Goal: Download file/media

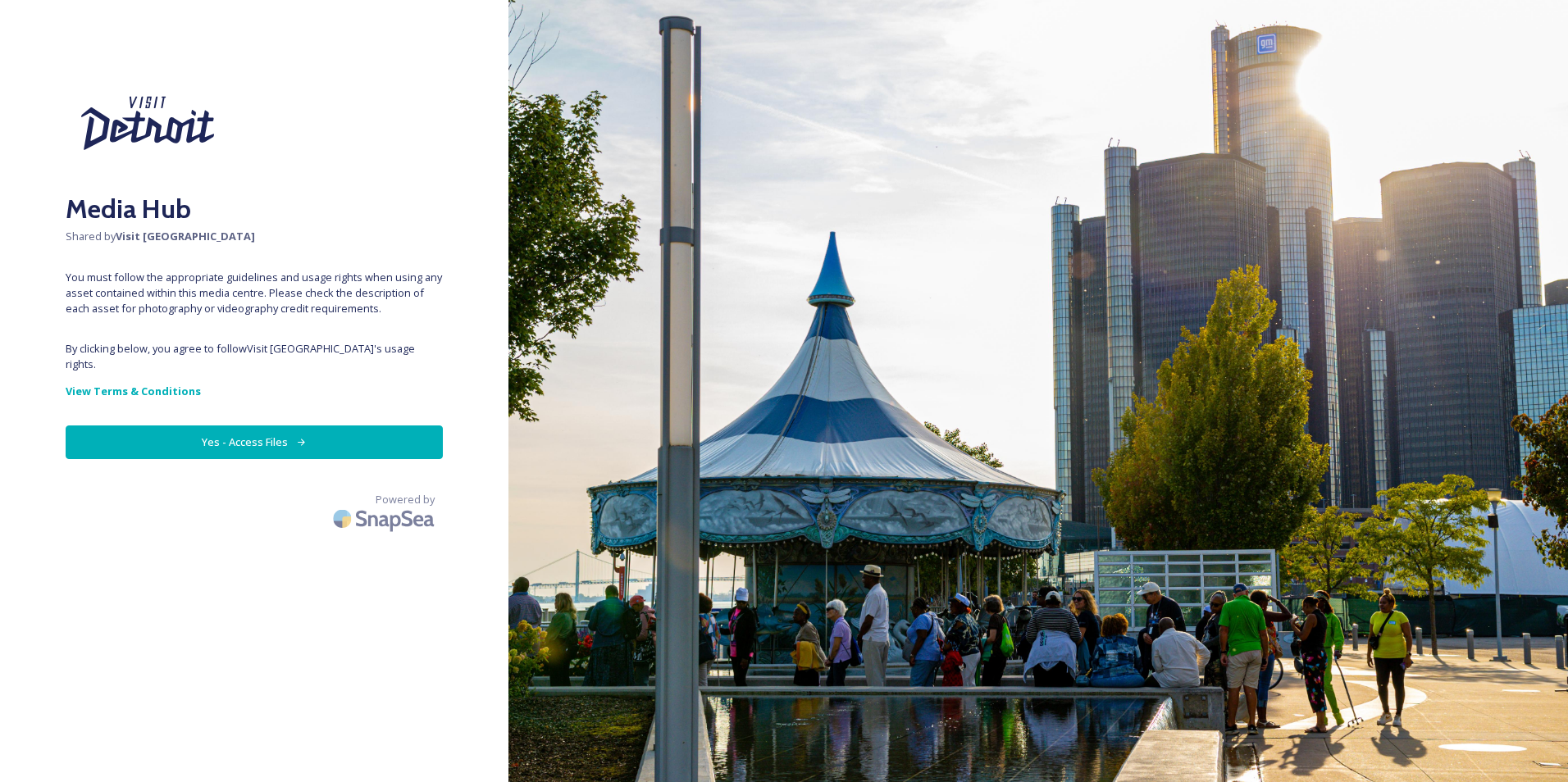
click at [373, 425] on button "Yes - Access Files" at bounding box center [254, 442] width 378 height 33
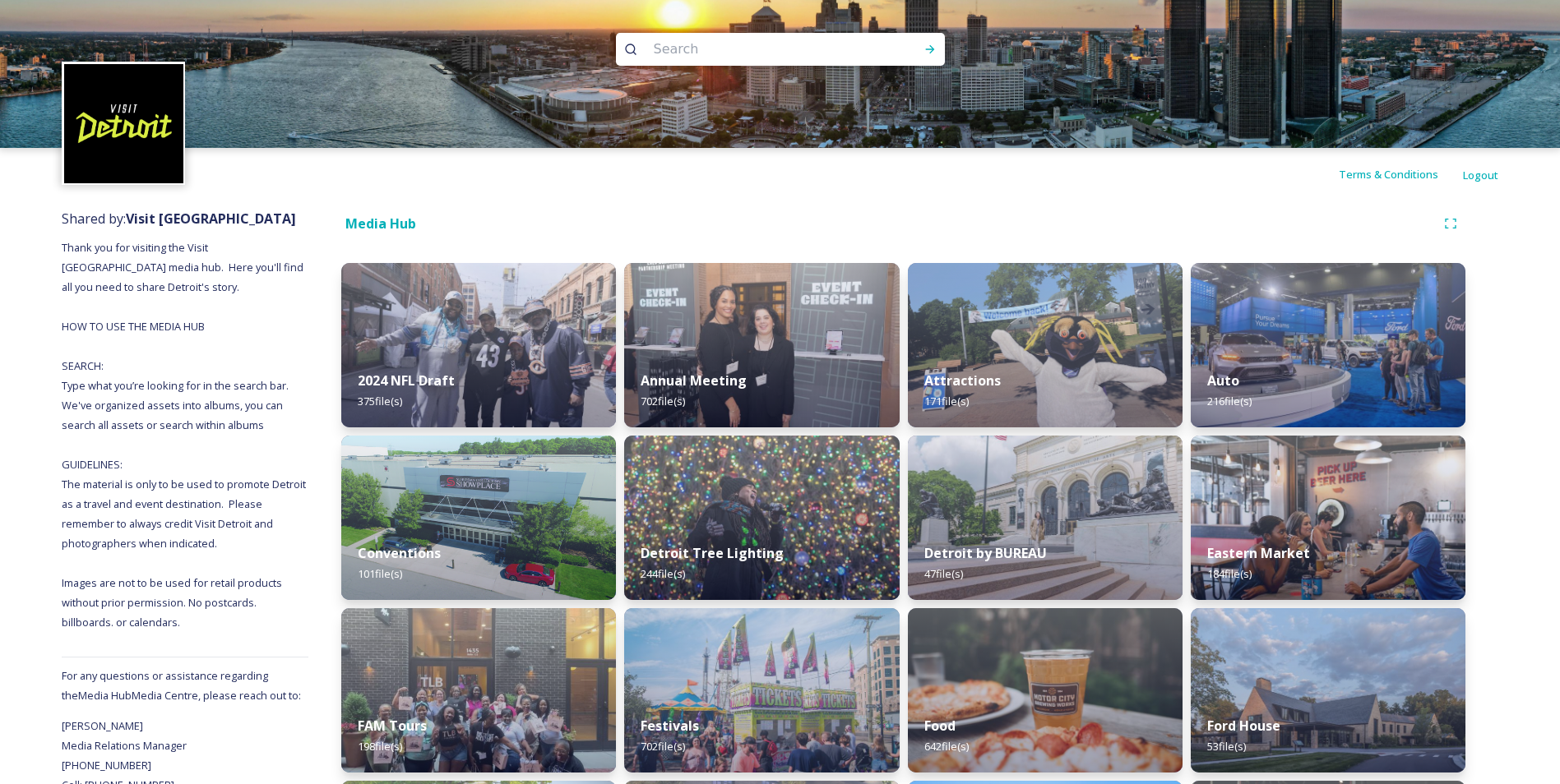
click at [749, 50] on input at bounding box center [758, 49] width 225 height 36
type input "fall"
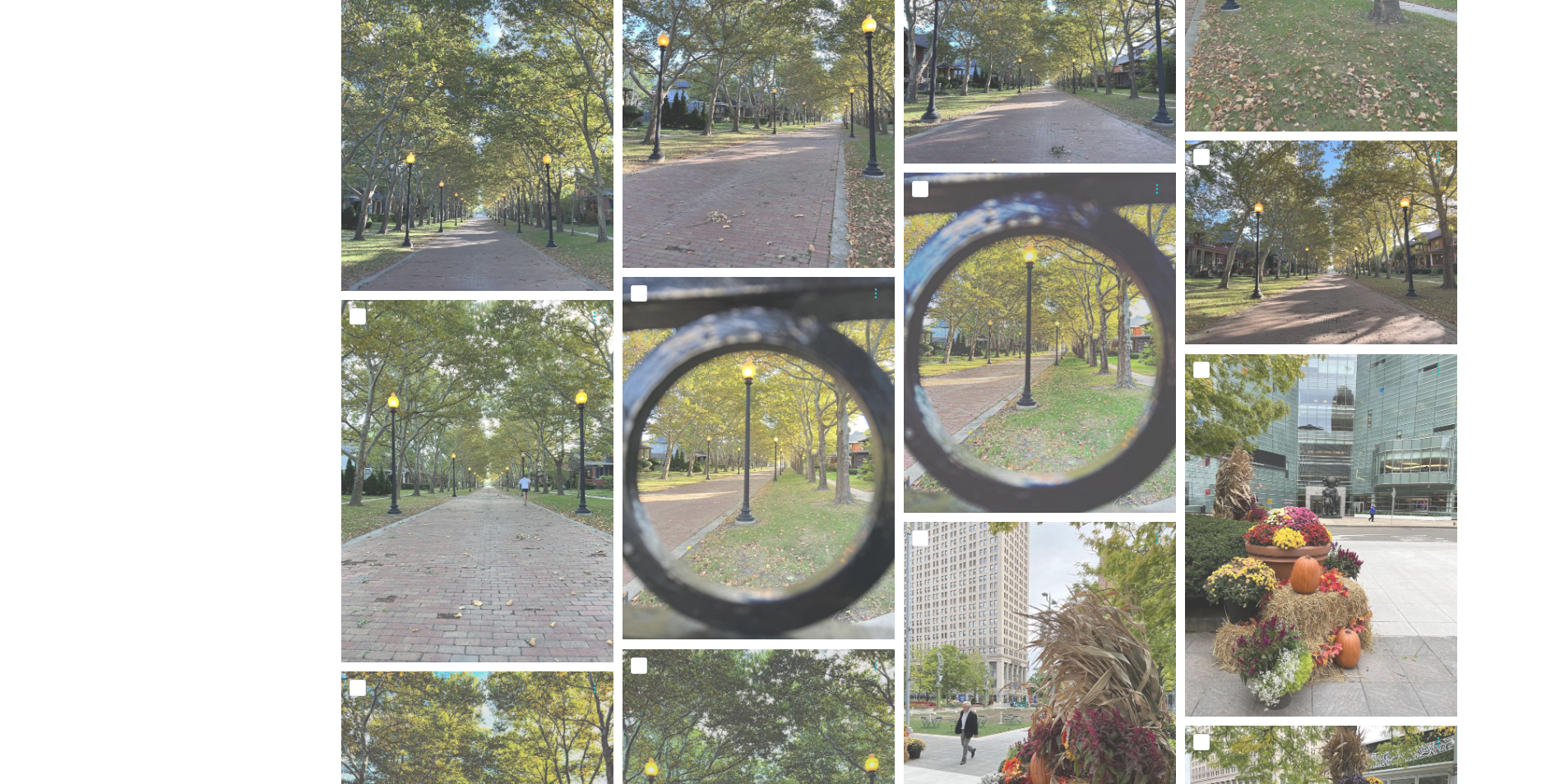
scroll to position [1918, 0]
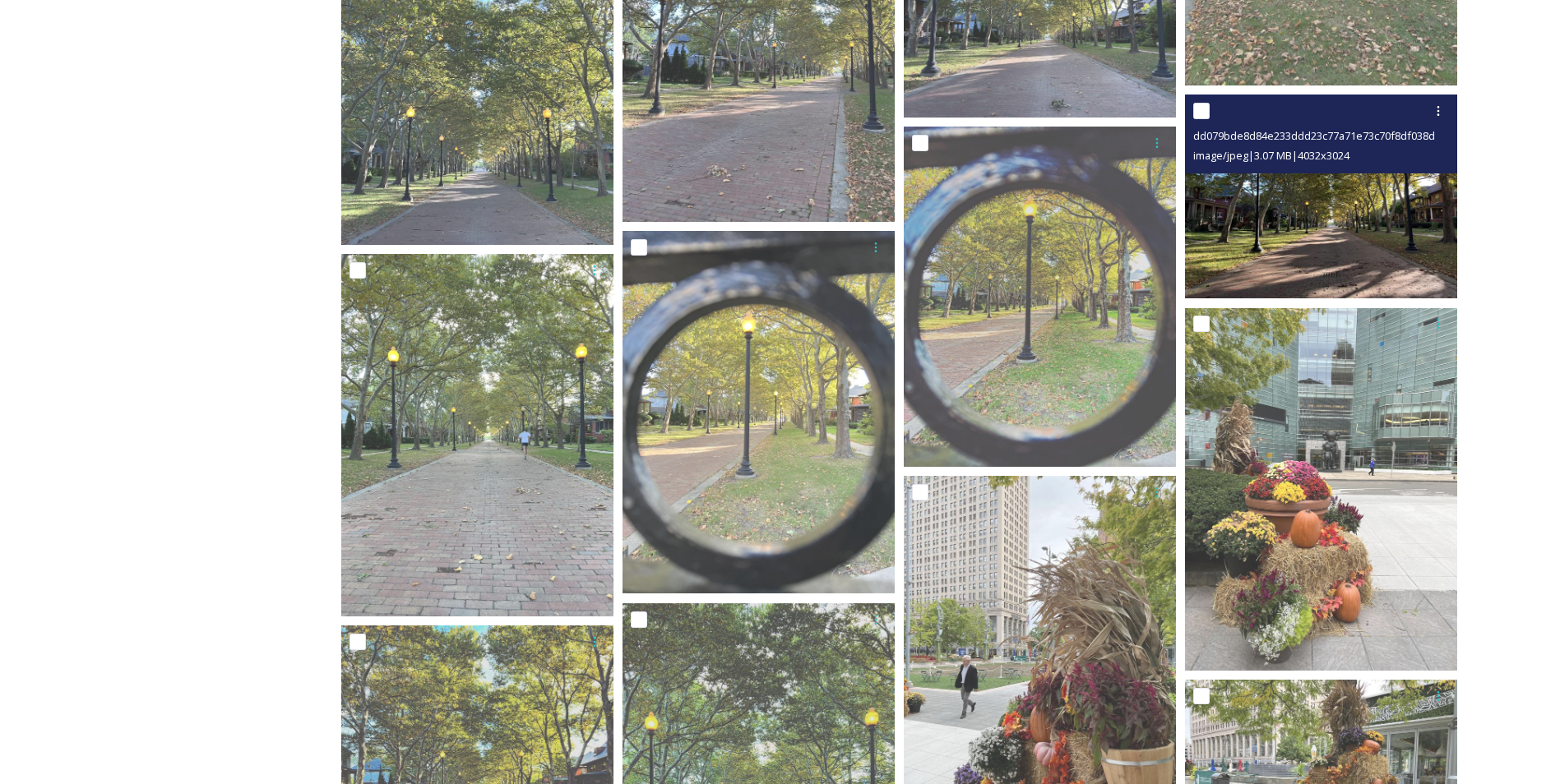
click at [1338, 230] on img at bounding box center [1321, 196] width 272 height 204
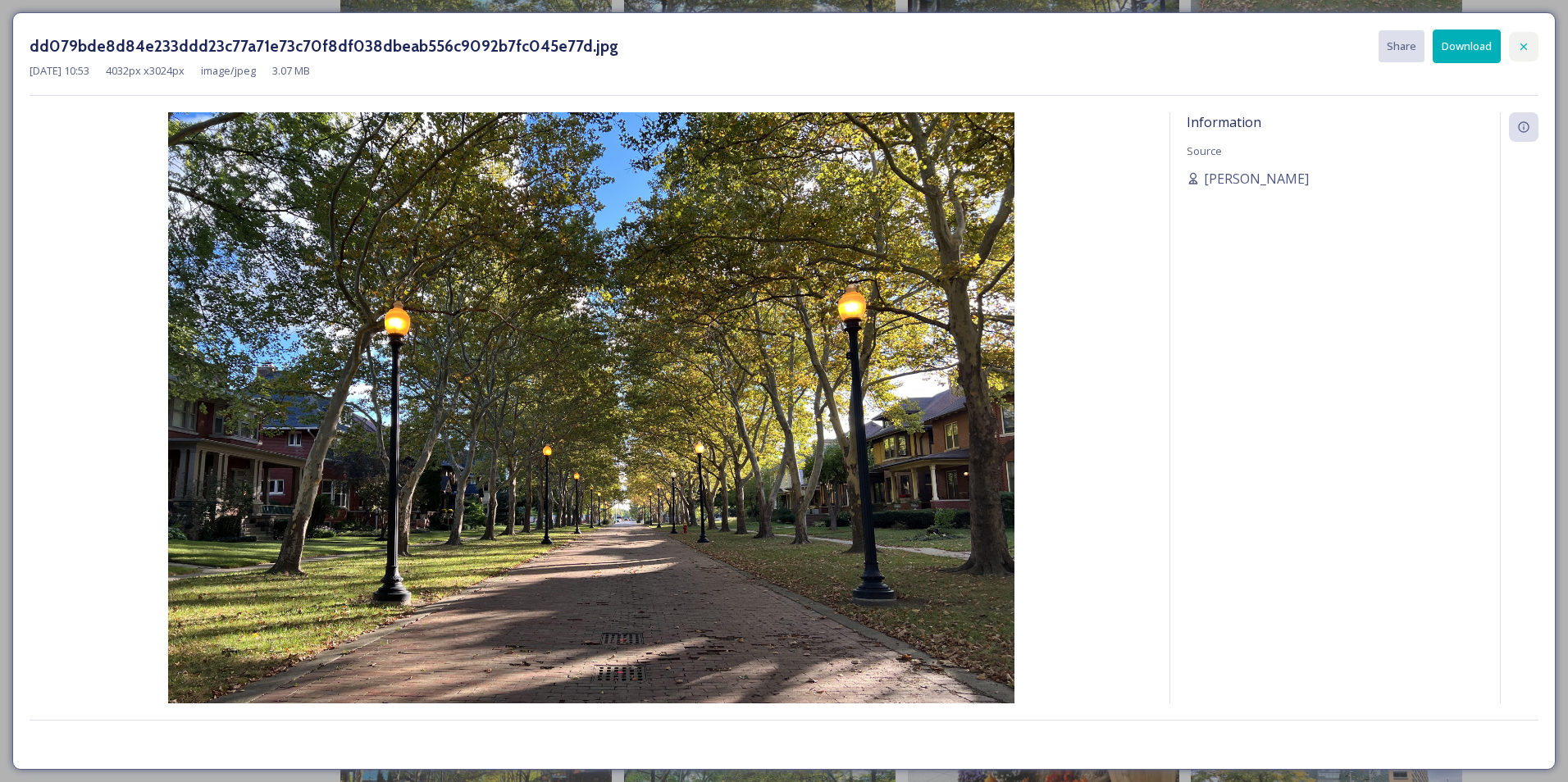
click at [1529, 39] on div at bounding box center [1523, 46] width 29 height 29
